Goal: Find specific page/section: Find specific page/section

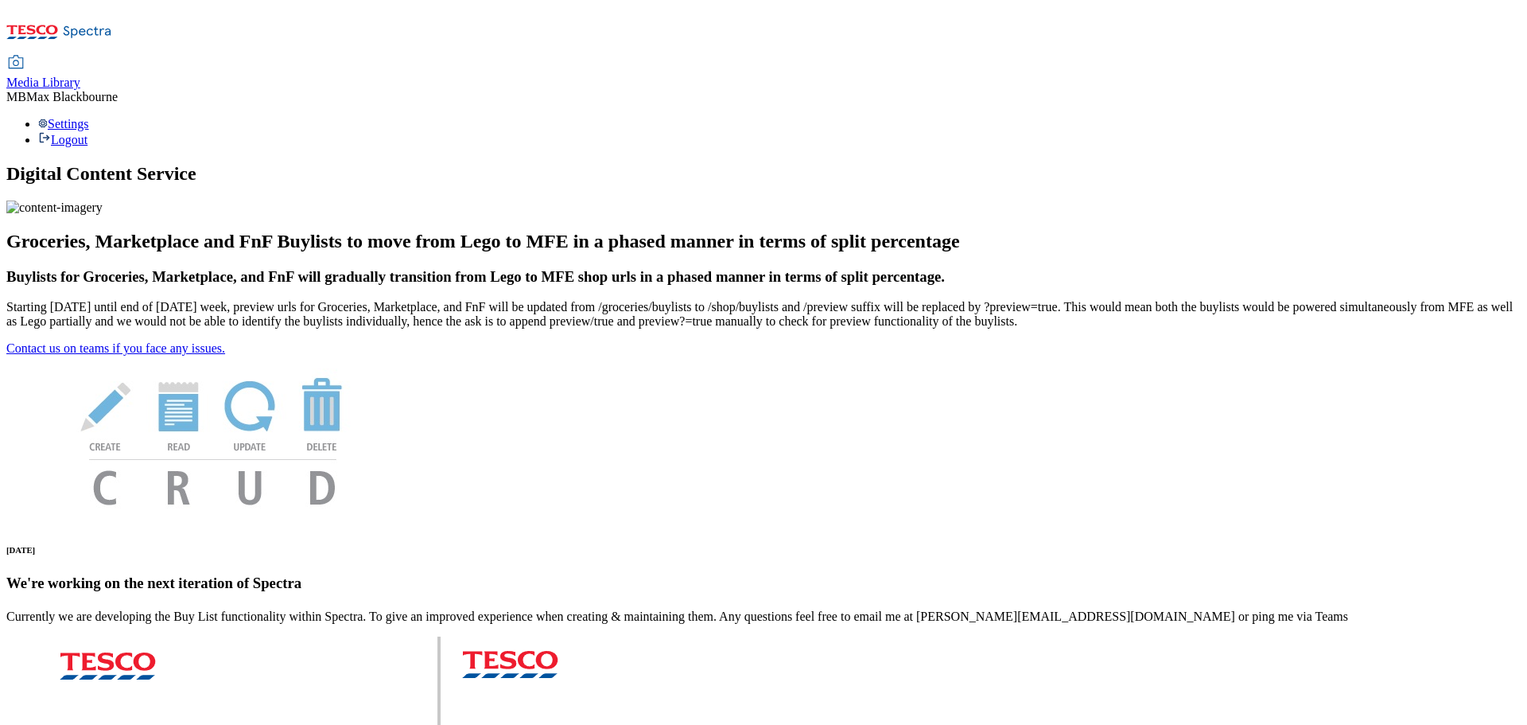
click at [103, 36] on icon at bounding box center [59, 36] width 106 height 33
click at [80, 76] on span "Media Library" at bounding box center [43, 83] width 74 height 14
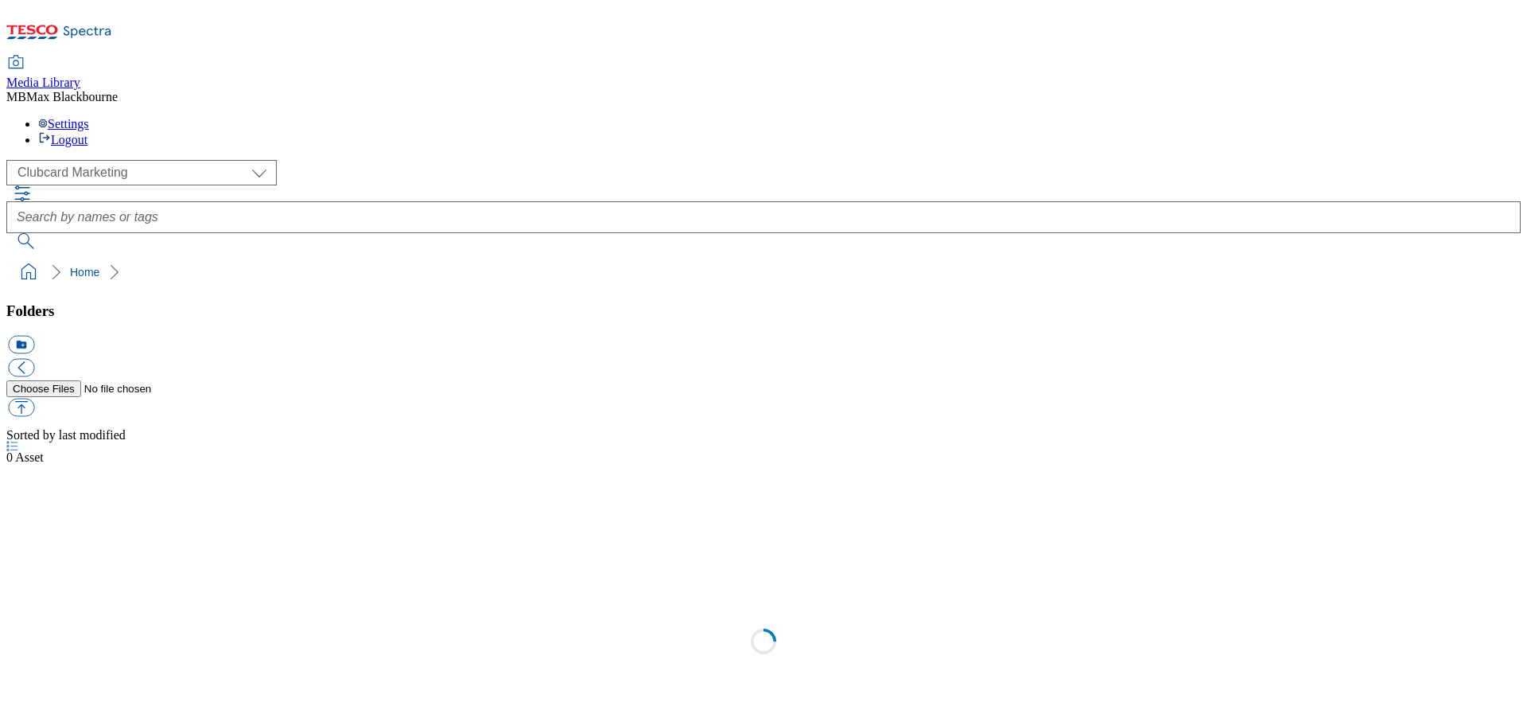
scroll to position [1, 0]
click at [402, 160] on div "( optional ) Clubcard Marketing Dotcom UK FnF Stores GHS Marketing UK GHS Produ…" at bounding box center [763, 204] width 1515 height 89
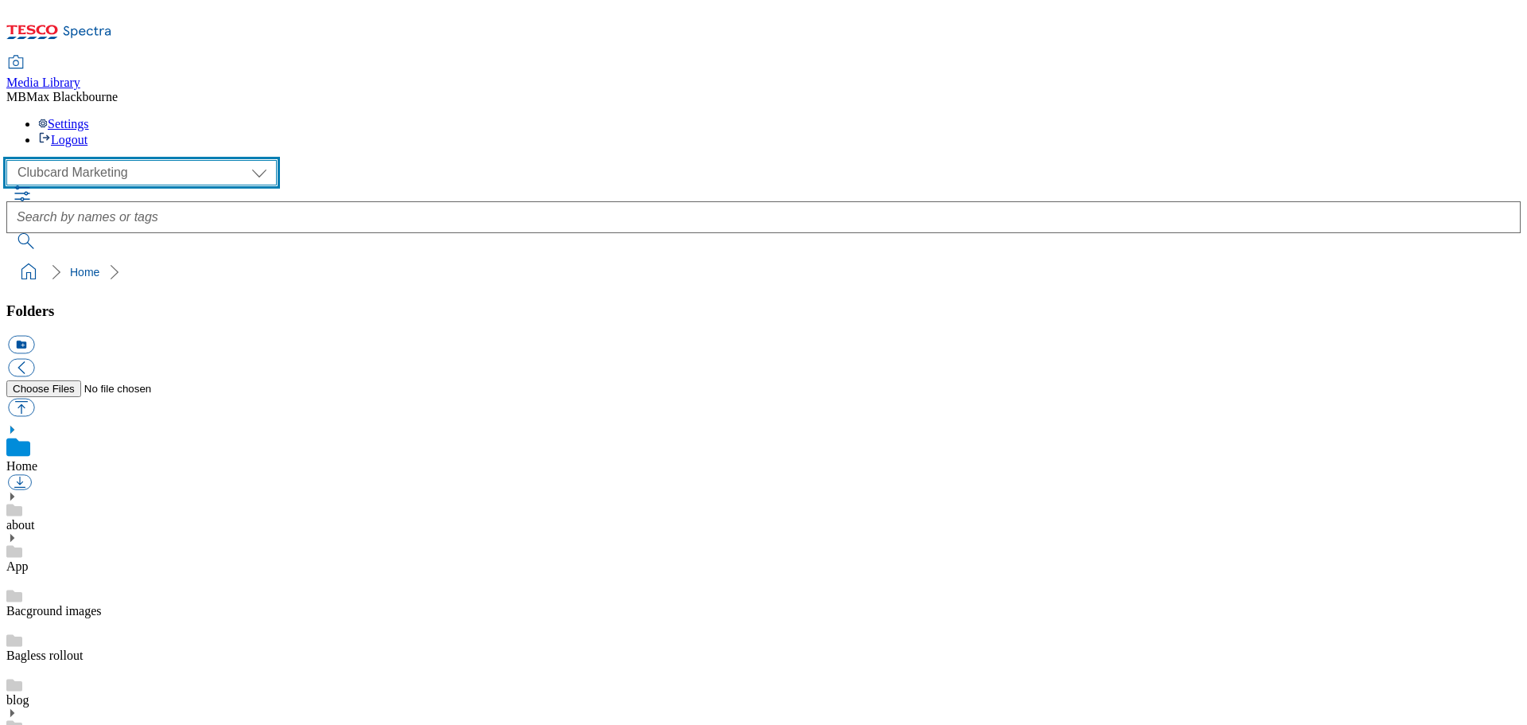
click at [155, 160] on select "Clubcard Marketing Dotcom UK FnF Stores GHS Marketing UK GHS Product UK GHS ROI…" at bounding box center [141, 172] width 270 height 25
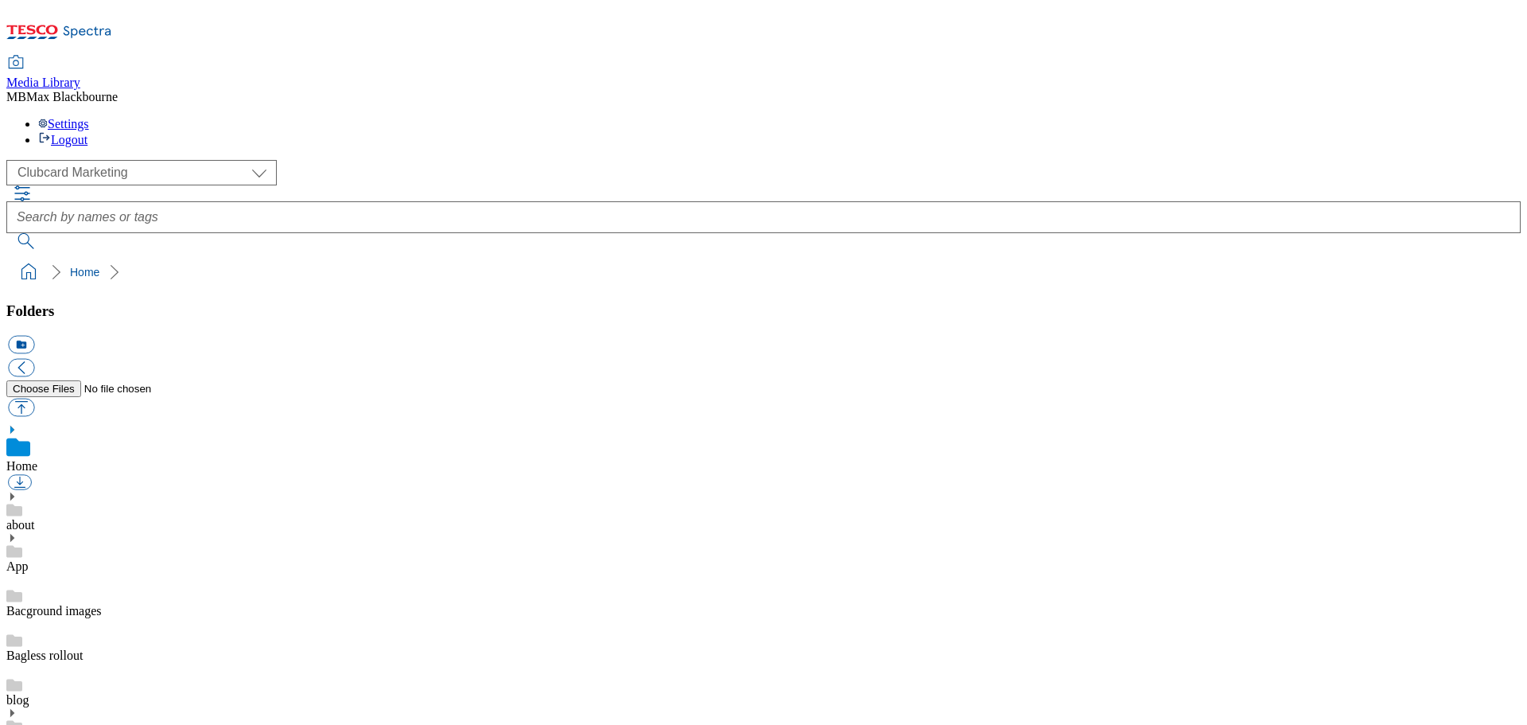
click at [1462, 117] on div "Settings Logout" at bounding box center [763, 132] width 1515 height 30
click at [380, 160] on div "( optional ) Clubcard Marketing Dotcom UK FnF Stores GHS Marketing UK GHS Produ…" at bounding box center [763, 204] width 1515 height 89
click at [354, 160] on div "( optional ) Clubcard Marketing Dotcom UK FnF Stores GHS Marketing UK GHS Produ…" at bounding box center [763, 172] width 1515 height 25
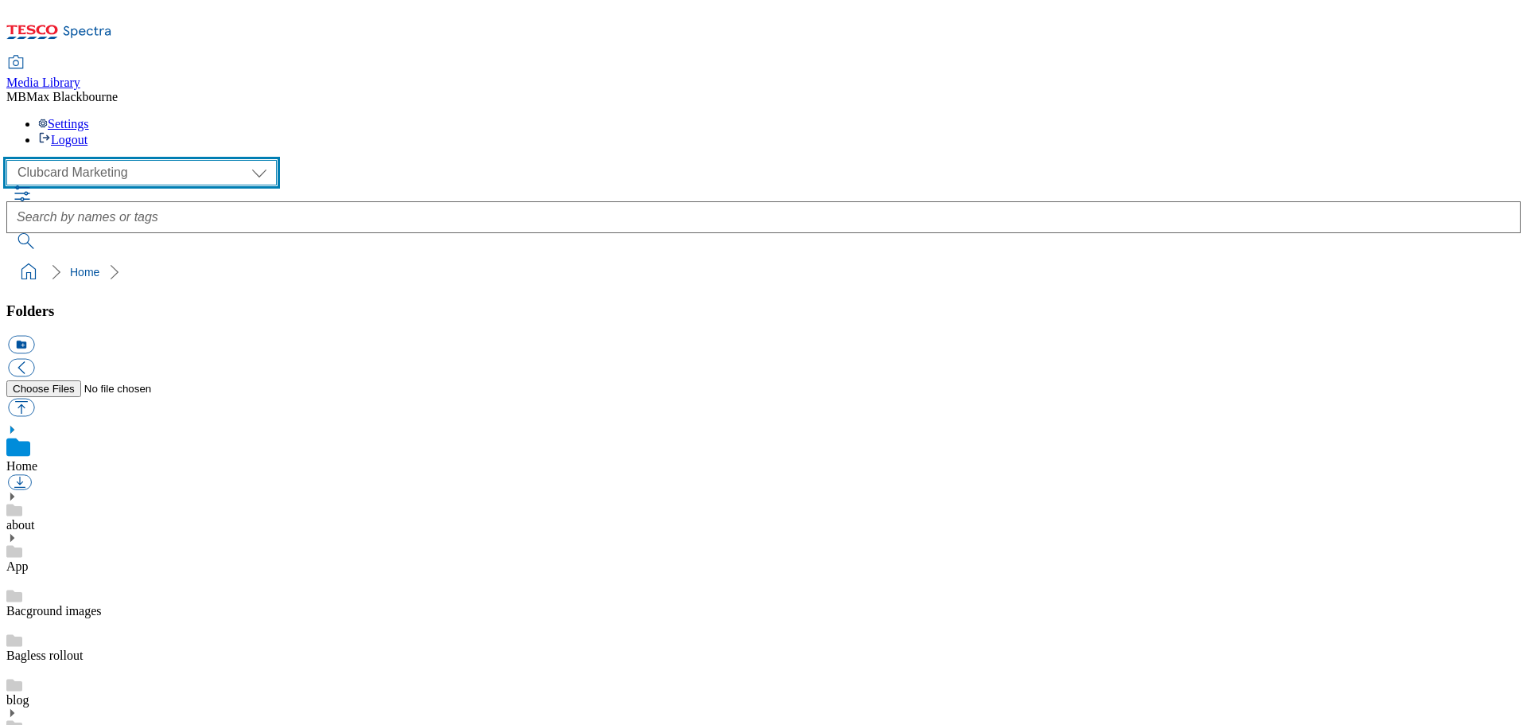
click at [145, 160] on select "Clubcard Marketing Dotcom UK FnF Stores GHS Marketing UK GHS Product UK GHS ROI…" at bounding box center [141, 172] width 270 height 25
click at [142, 160] on select "Clubcard Marketing Dotcom UK FnF Stores GHS Marketing UK GHS Product UK GHS ROI…" at bounding box center [141, 172] width 270 height 25
click at [150, 160] on select "Clubcard Marketing Dotcom UK FnF Stores GHS Marketing UK GHS Product UK GHS ROI…" at bounding box center [141, 172] width 270 height 25
click at [161, 160] on select "Clubcard Marketing Dotcom UK FnF Stores GHS Marketing UK GHS Product UK GHS ROI…" at bounding box center [141, 172] width 270 height 25
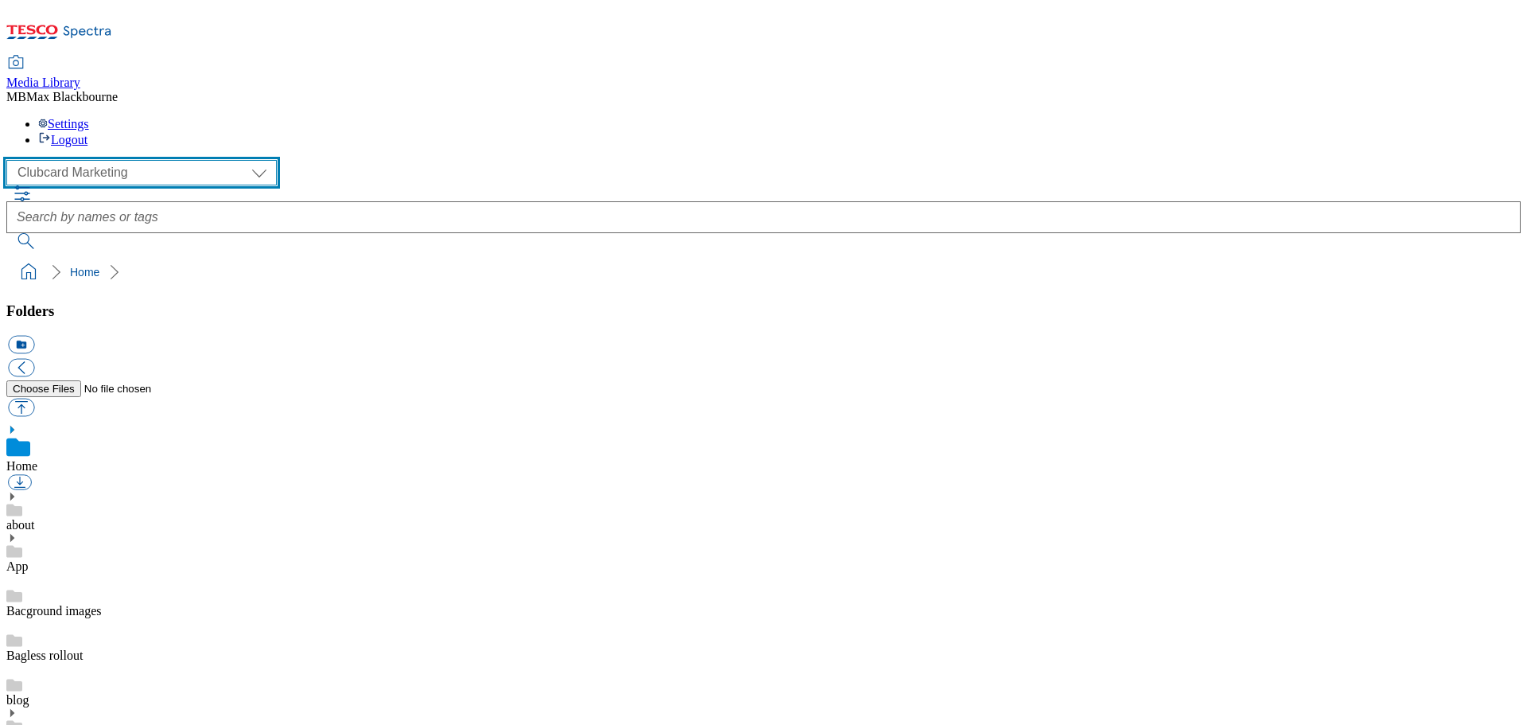
click at [11, 160] on select "Clubcard Marketing Dotcom UK FnF Stores GHS Marketing UK GHS Product UK GHS ROI…" at bounding box center [141, 172] width 270 height 25
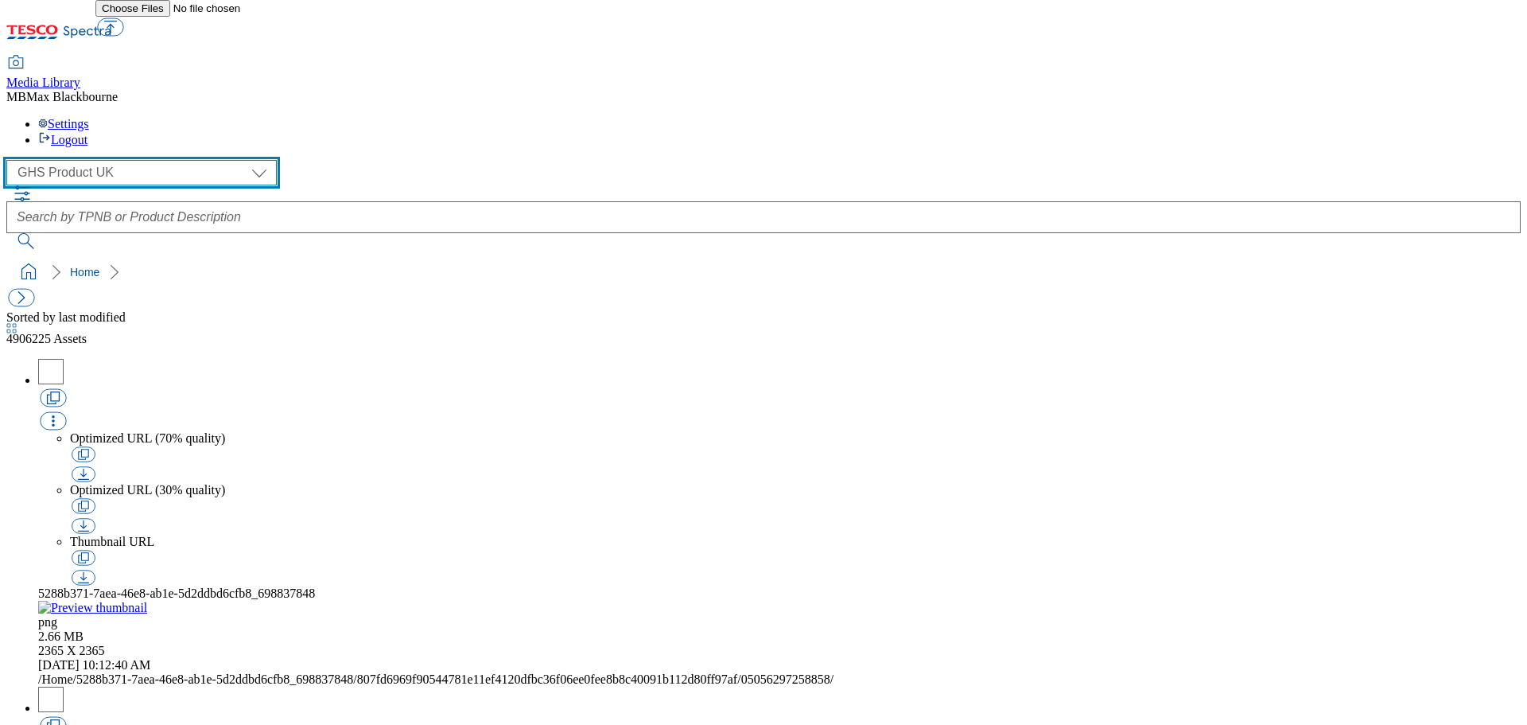
click at [127, 160] on select "Clubcard Marketing Dotcom UK FnF Stores GHS Marketing UK GHS Product UK GHS ROI…" at bounding box center [141, 172] width 270 height 25
select select "flare-clubcard-mktg"
click at [11, 160] on select "Clubcard Marketing Dotcom UK FnF Stores GHS Marketing UK GHS Product UK GHS ROI…" at bounding box center [141, 172] width 270 height 25
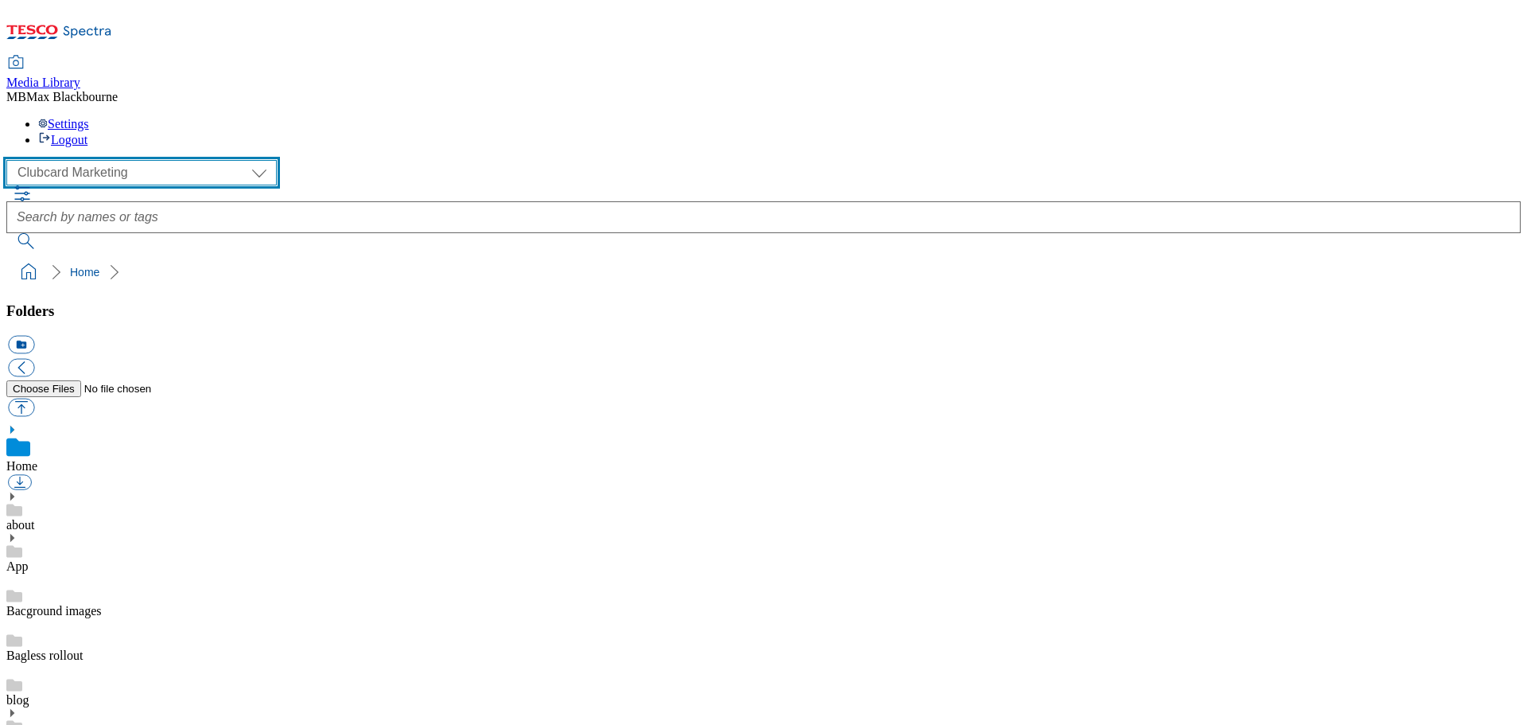
scroll to position [2, 0]
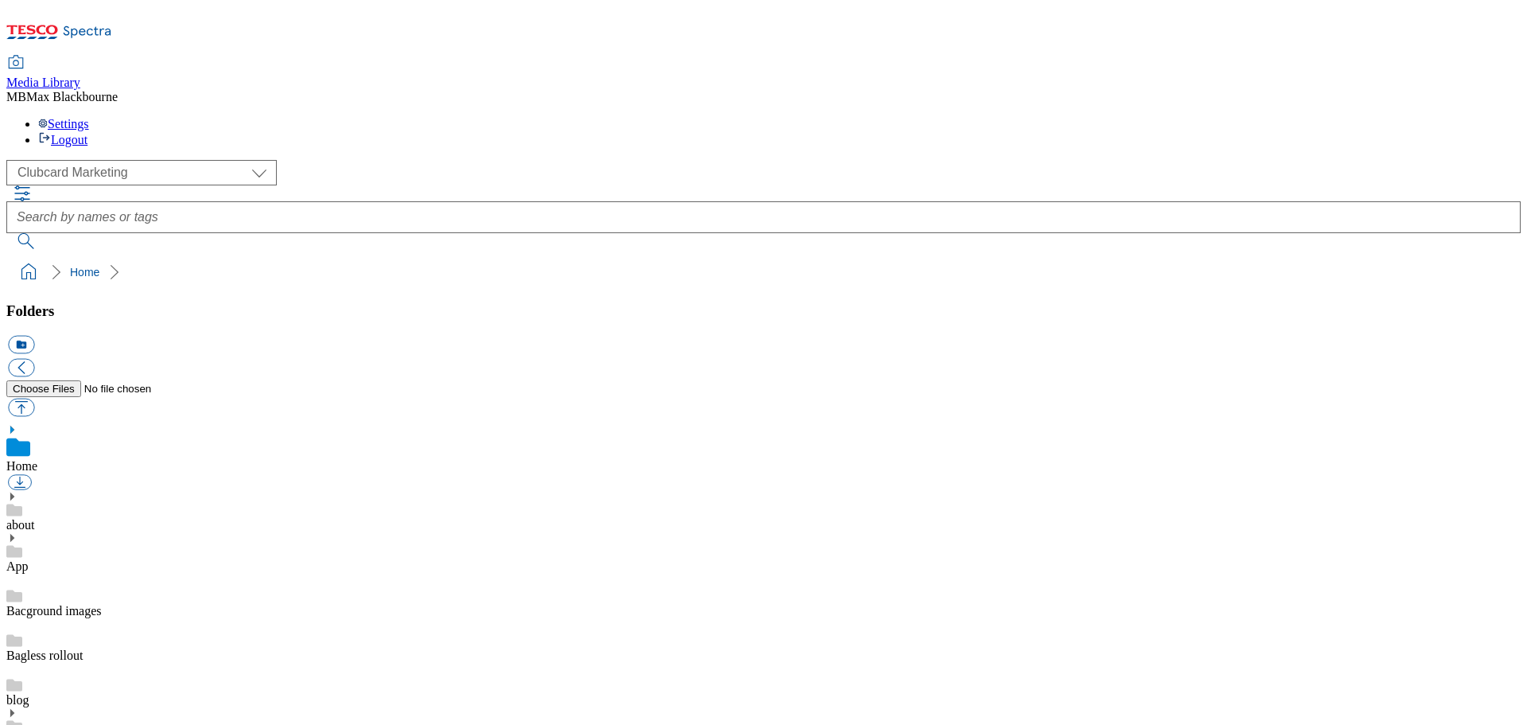
click at [391, 160] on div "( optional ) Clubcard Marketing Dotcom UK FnF Stores GHS Marketing UK GHS Produ…" at bounding box center [763, 204] width 1515 height 89
click at [104, 26] on icon at bounding box center [88, 32] width 48 height 12
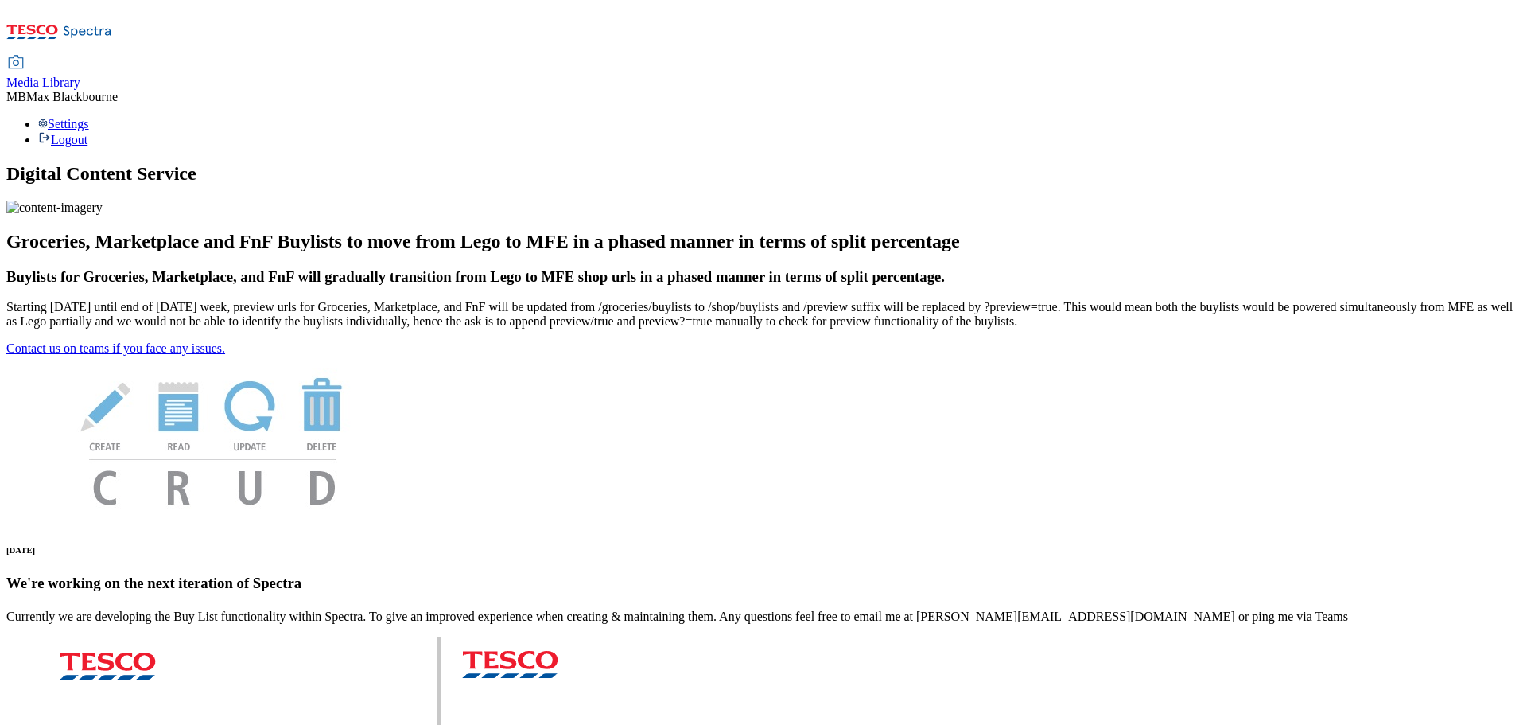
scroll to position [80, 0]
click at [243, 356] on div "Groceries, Marketplace and FnF Buylists to move from Lego to MFE in a phased ma…" at bounding box center [763, 294] width 1515 height 126
click at [225, 355] on link "Contact us on teams if you face any issues." at bounding box center [115, 348] width 219 height 14
click at [111, 33] on icon at bounding box center [59, 36] width 106 height 33
click at [80, 76] on div "Media Library" at bounding box center [43, 83] width 74 height 14
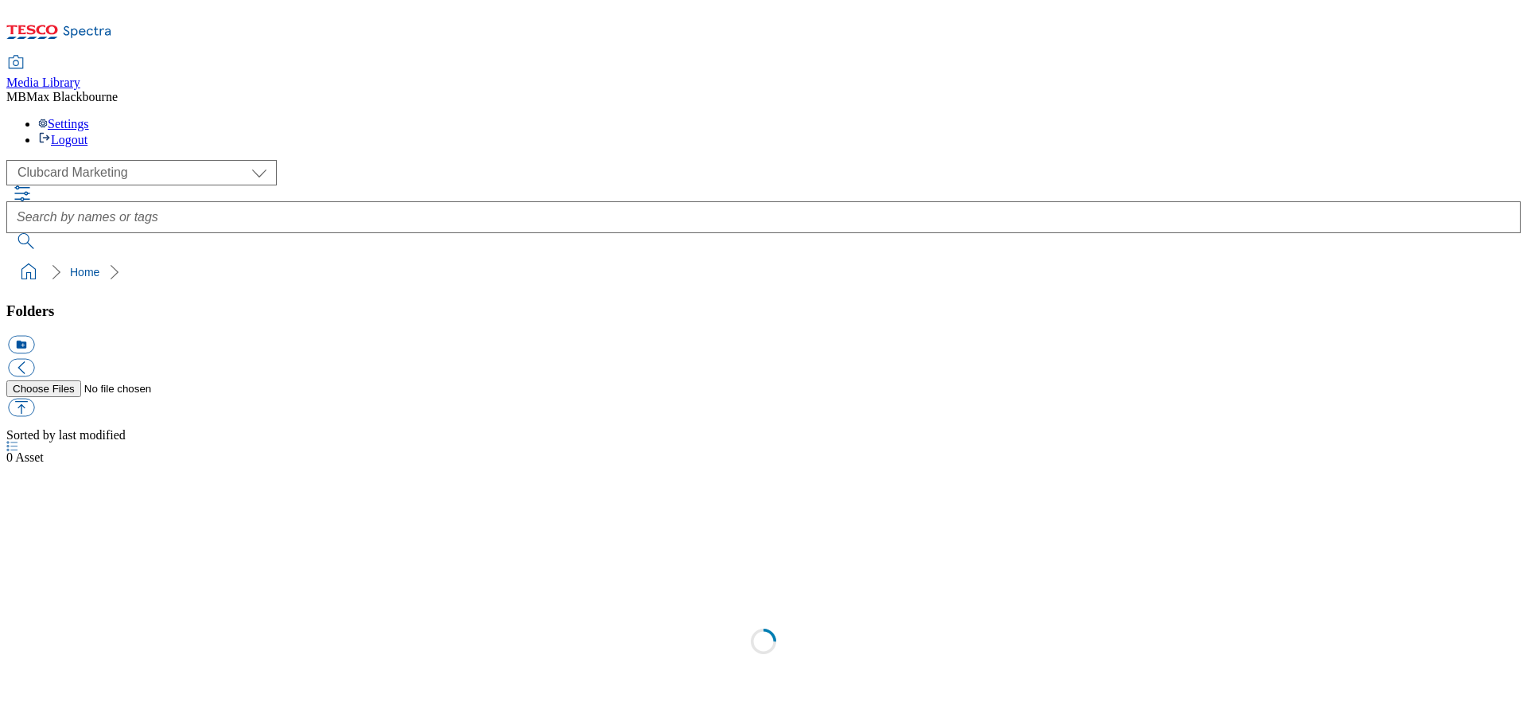
select select "flare-clubcard-mktg"
click at [116, 160] on div "( optional ) Clubcard Marketing Dotcom UK FnF Stores GHS Marketing UK GHS Produ…" at bounding box center [763, 223] width 1515 height 127
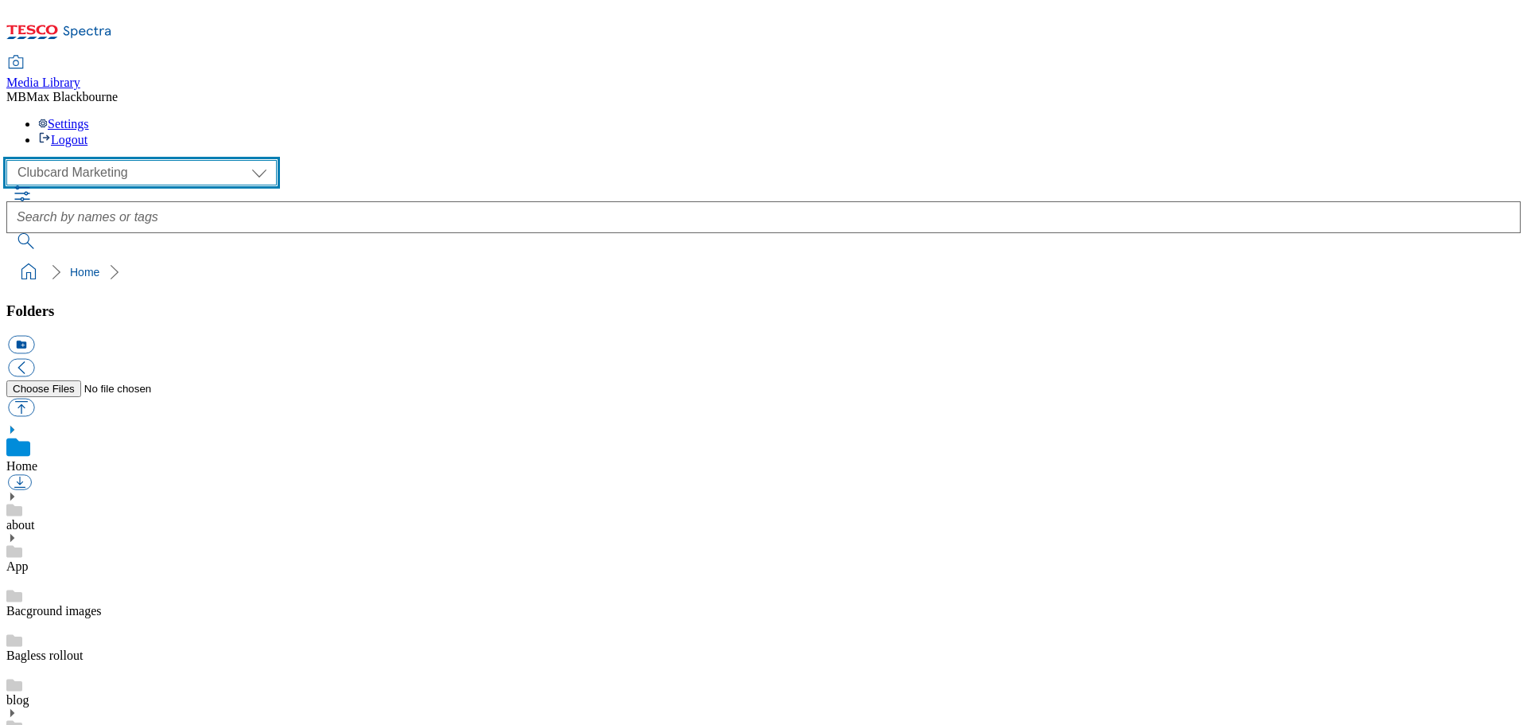
click at [121, 160] on select "Clubcard Marketing Dotcom UK FnF Stores GHS Marketing UK GHS Product UK GHS ROI…" at bounding box center [141, 172] width 270 height 25
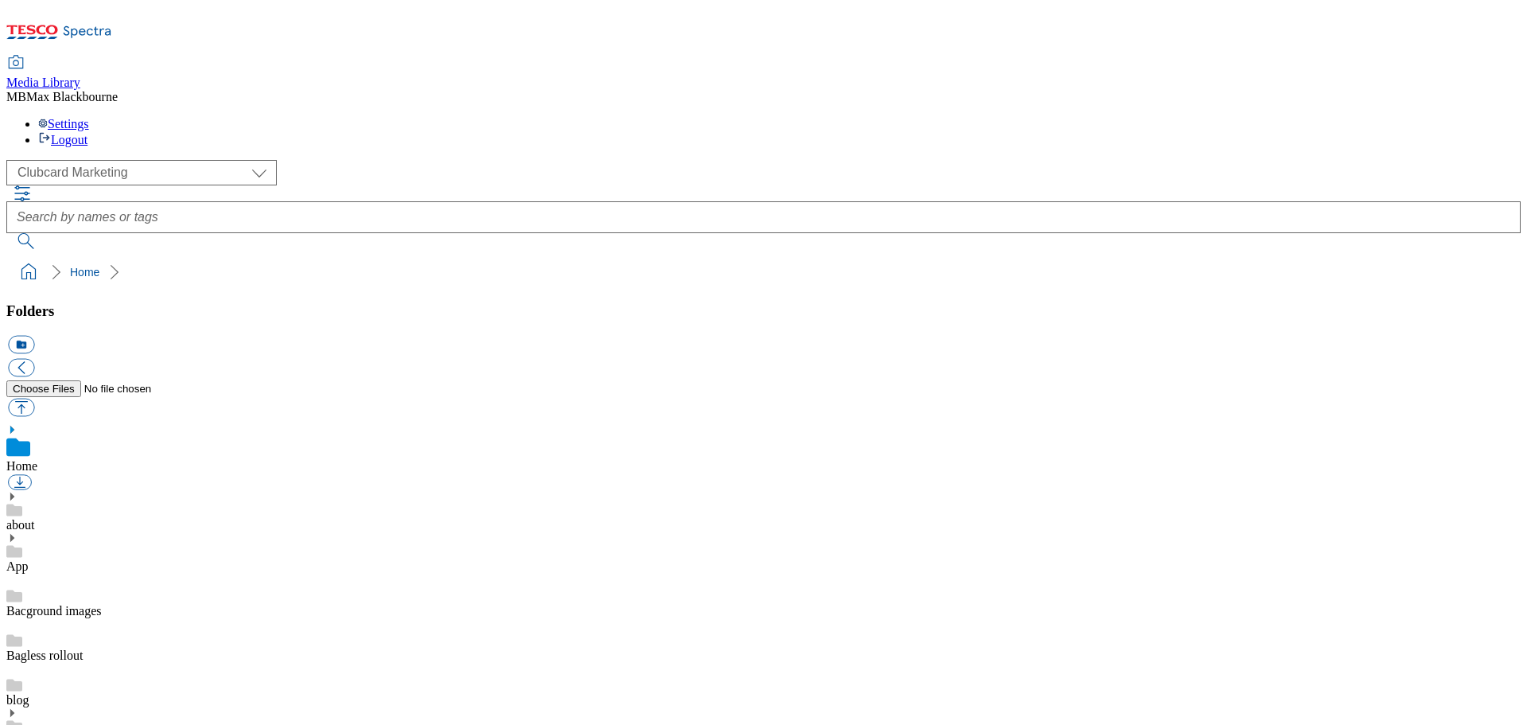
click at [435, 160] on div "( optional ) Clubcard Marketing Dotcom UK FnF Stores GHS Marketing UK GHS Produ…" at bounding box center [763, 172] width 1515 height 25
click at [438, 160] on div "( optional ) Clubcard Marketing Dotcom UK FnF Stores GHS Marketing UK GHS Produ…" at bounding box center [763, 204] width 1515 height 89
click at [399, 160] on div "( optional ) Clubcard Marketing Dotcom UK FnF Stores GHS Marketing UK GHS Produ…" at bounding box center [763, 172] width 1515 height 25
click at [395, 160] on div "( optional ) Clubcard Marketing Dotcom UK FnF Stores GHS Marketing UK GHS Produ…" at bounding box center [763, 172] width 1515 height 25
select select "flare-clubcard-mktg"
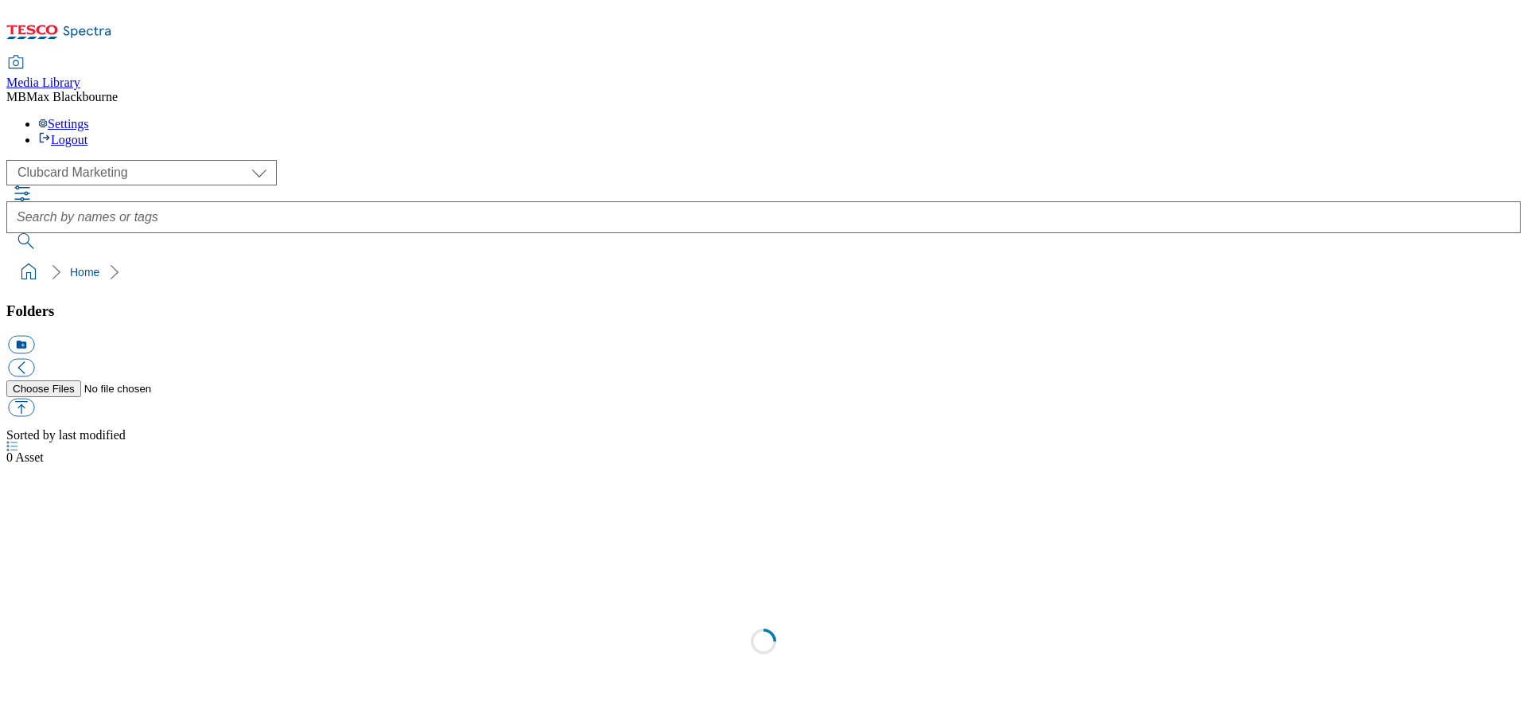
scroll to position [1, 0]
click at [104, 29] on icon at bounding box center [59, 36] width 106 height 33
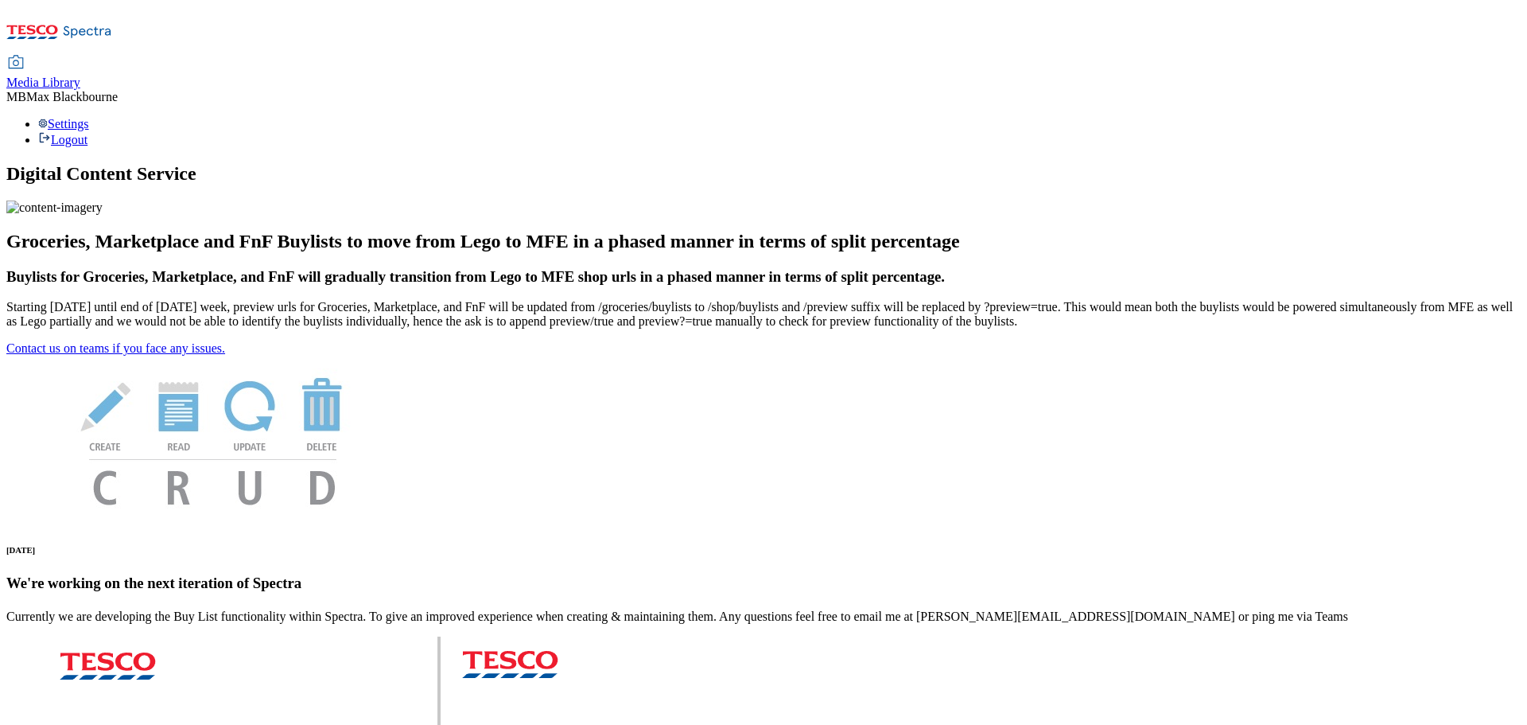
drag, startPoint x: 942, startPoint y: 0, endPoint x: 1085, endPoint y: 118, distance: 185.4
click at [1085, 163] on h1 "Digital Content Service" at bounding box center [763, 173] width 1515 height 21
